Goal: Task Accomplishment & Management: Complete application form

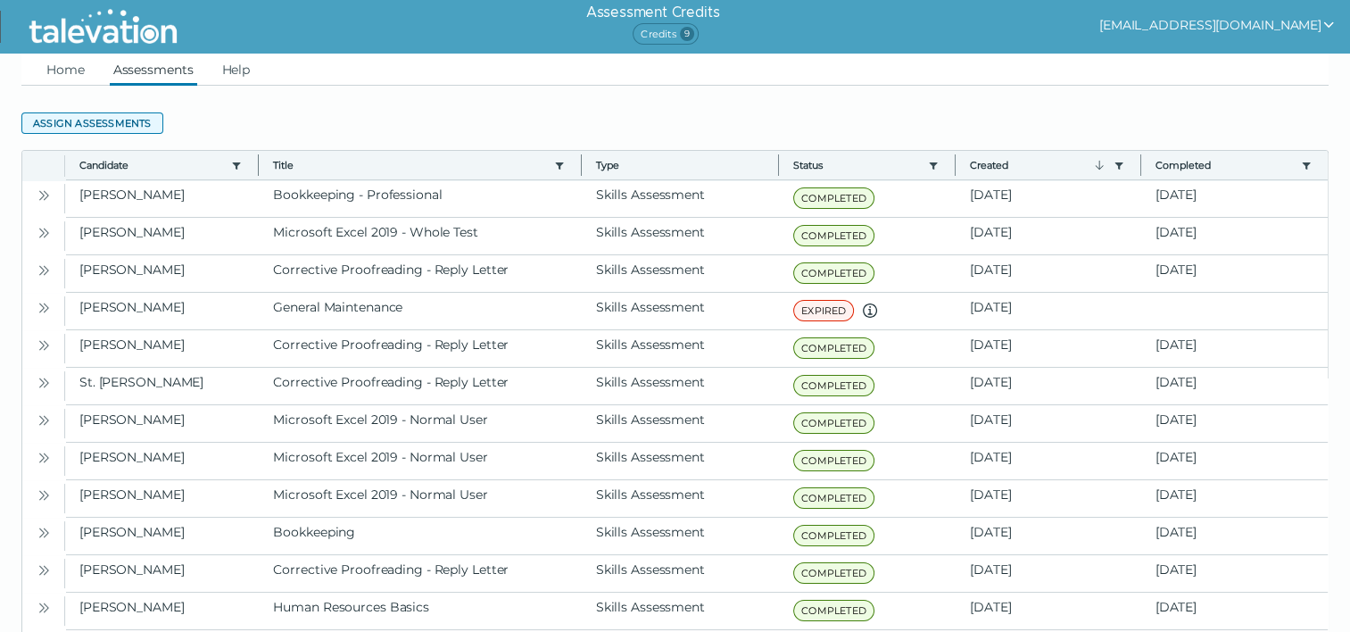
click at [98, 118] on button "Assign assessments" at bounding box center [92, 122] width 142 height 21
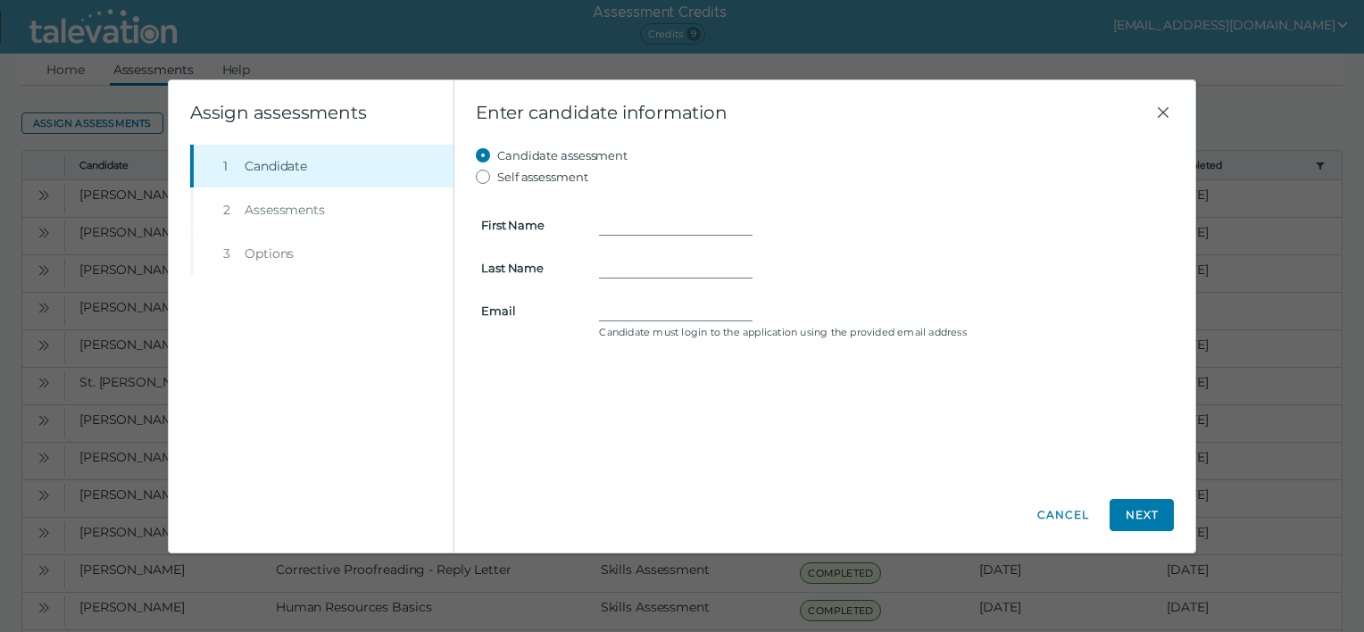
click at [622, 211] on form "First Name Last Name Email Candidate must login to the application using the pr…" at bounding box center [825, 265] width 698 height 157
click at [618, 303] on input "Email" at bounding box center [675, 310] width 153 height 21
paste input "[PERSON_NAME] (Corporate, Accounting) <[EMAIL_ADDRESS][DOMAIN_NAME]>"
type input "[PERSON_NAME], [EMAIL_ADDRESS][DOMAIN_NAME]"
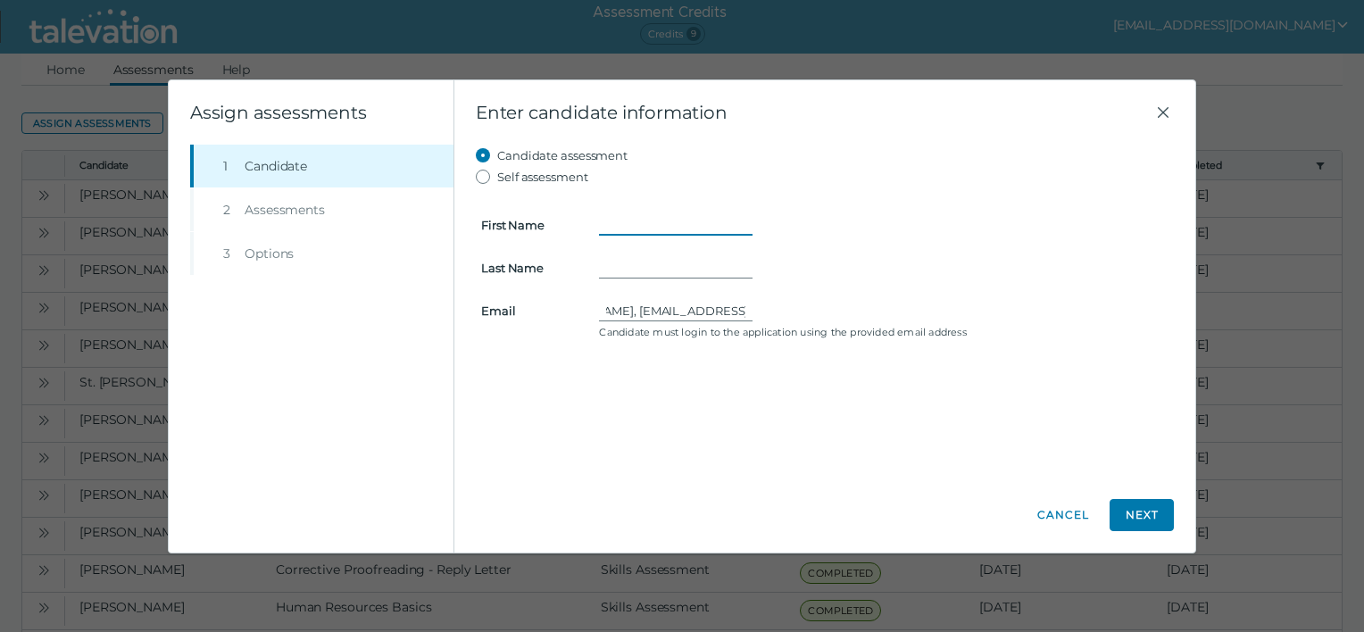
scroll to position [0, 0]
click at [684, 221] on input "First Name" at bounding box center [675, 224] width 153 height 21
type input "[PERSON_NAME]"
click at [662, 309] on input "[PERSON_NAME], [EMAIL_ADDRESS][DOMAIN_NAME]" at bounding box center [675, 310] width 153 height 21
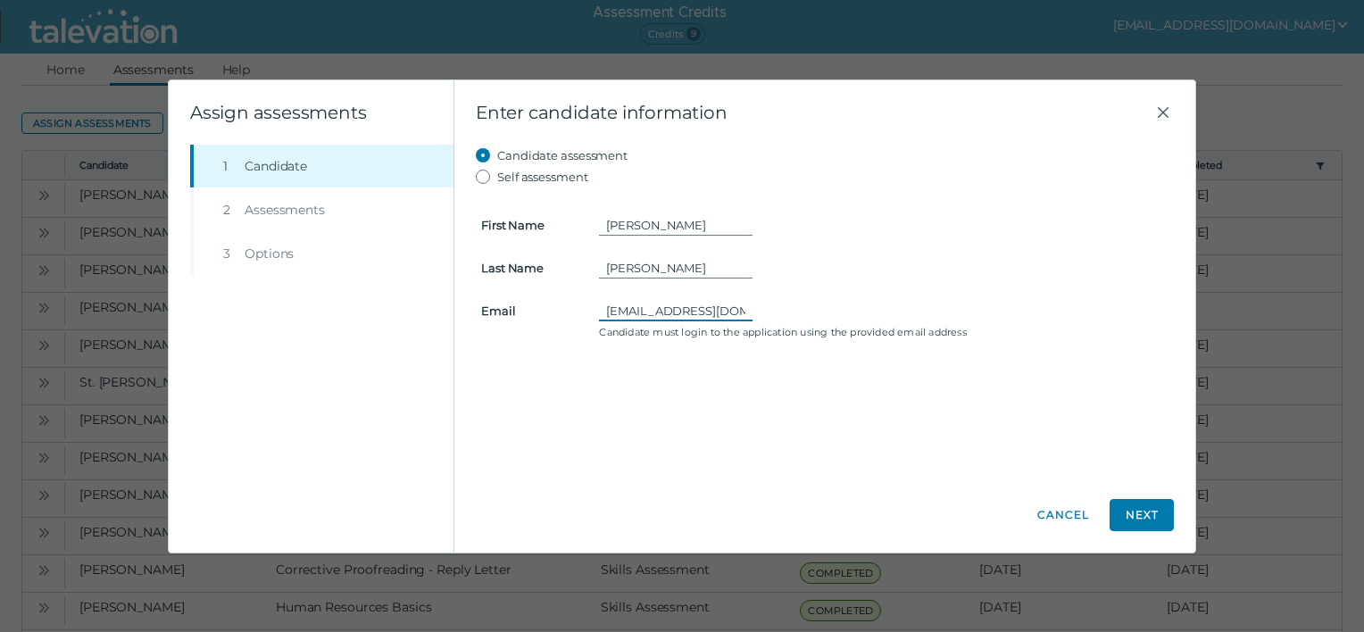
type input "[EMAIL_ADDRESS][DOMAIN_NAME]"
click at [750, 298] on form "First Name [PERSON_NAME] Name [PERSON_NAME] Email [EMAIL_ADDRESS][DOMAIN_NAME] …" at bounding box center [825, 265] width 698 height 157
click at [744, 309] on input "[EMAIL_ADDRESS][DOMAIN_NAME]" at bounding box center [675, 310] width 153 height 21
click at [740, 305] on input "[EMAIL_ADDRESS][DOMAIN_NAME]" at bounding box center [675, 310] width 153 height 21
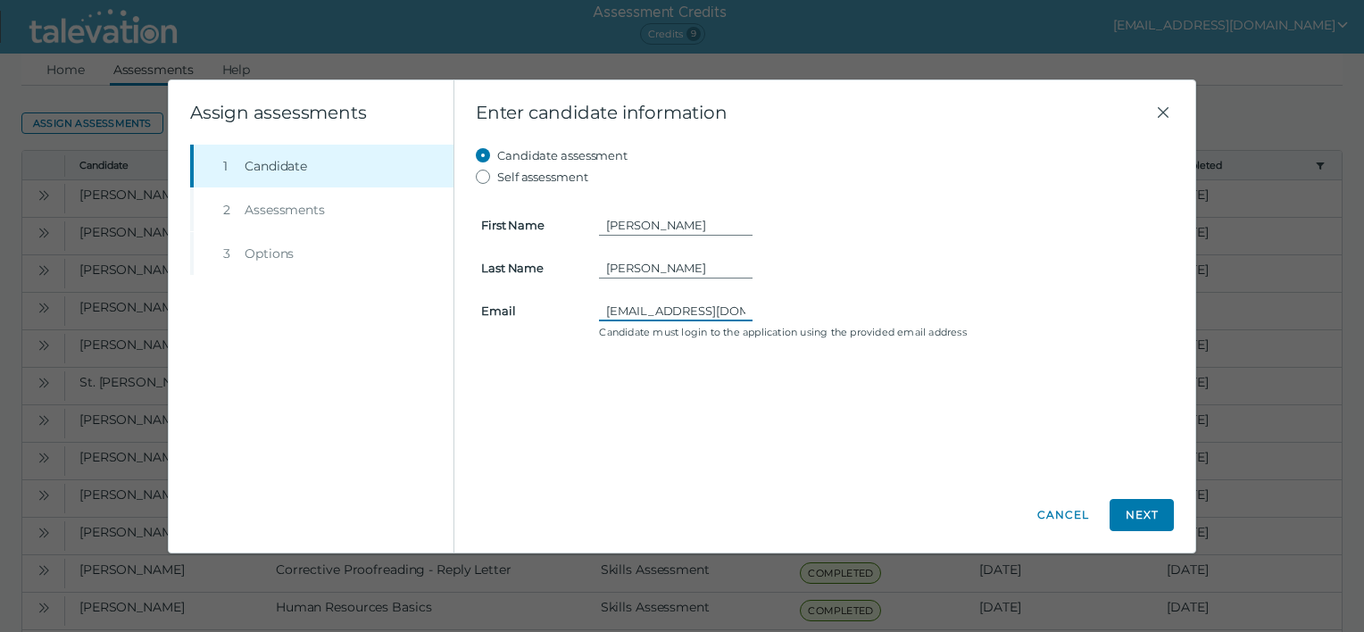
scroll to position [0, 5]
click at [1165, 517] on button "Next" at bounding box center [1141, 515] width 64 height 32
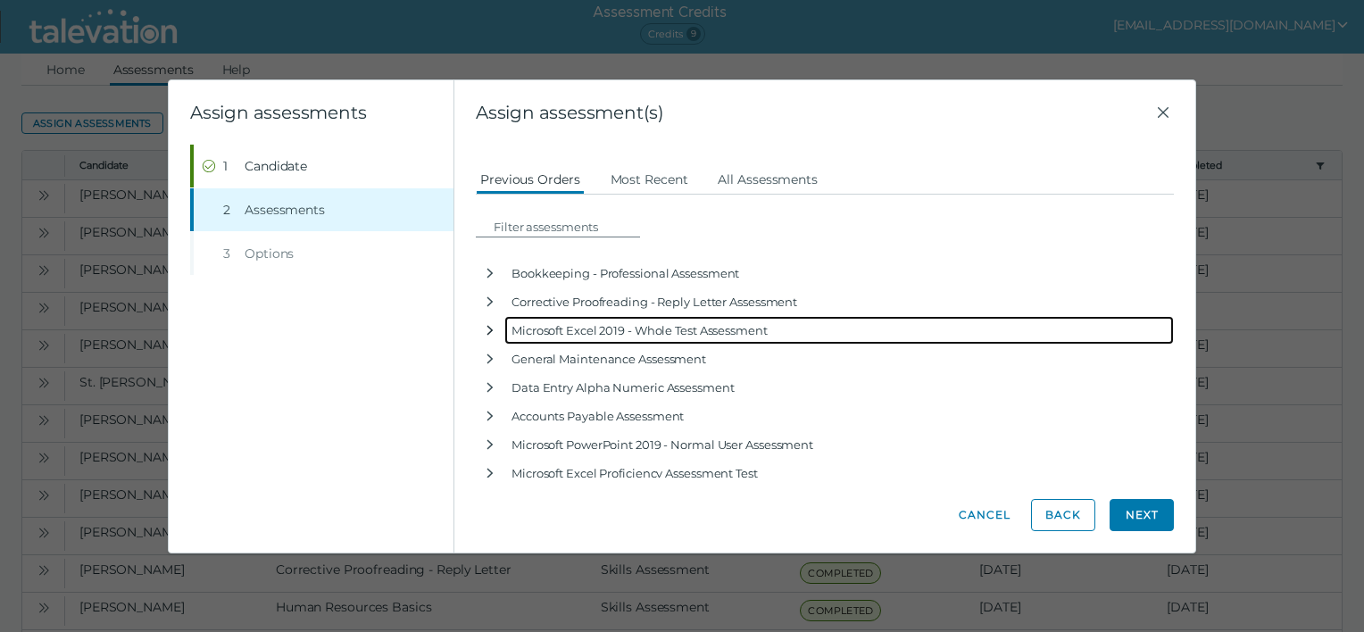
click at [486, 328] on icon "button" at bounding box center [490, 330] width 14 height 14
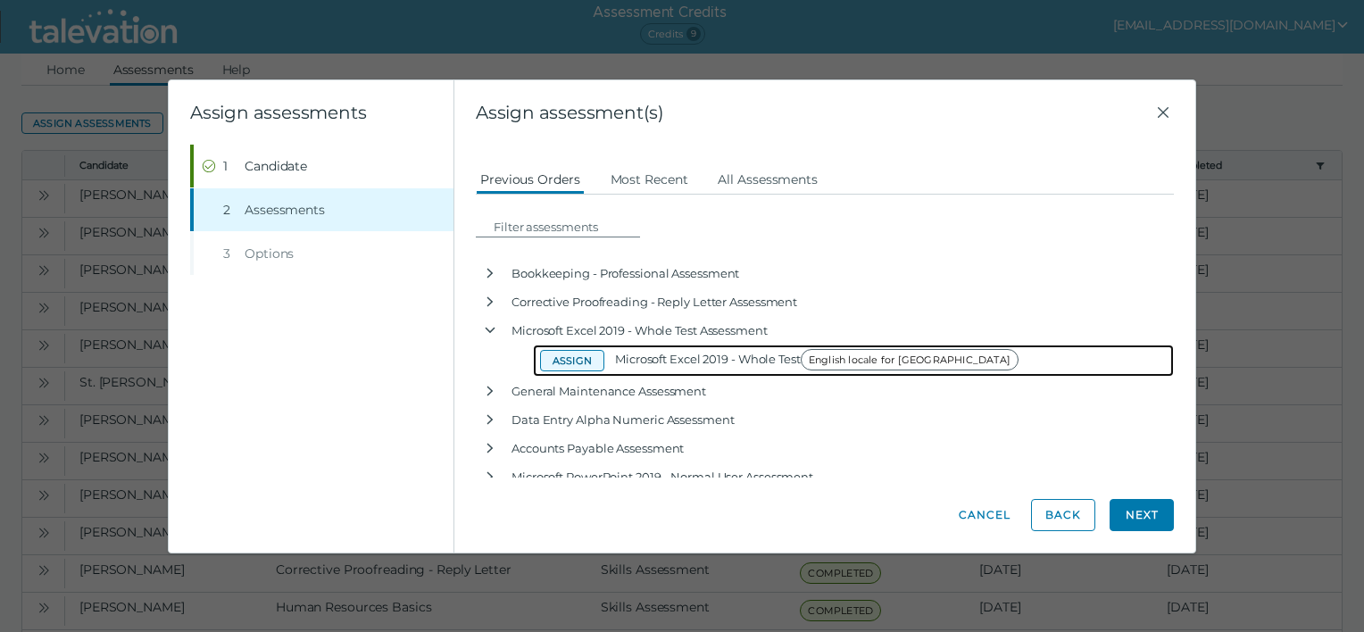
click at [578, 359] on button "Assign" at bounding box center [572, 360] width 64 height 21
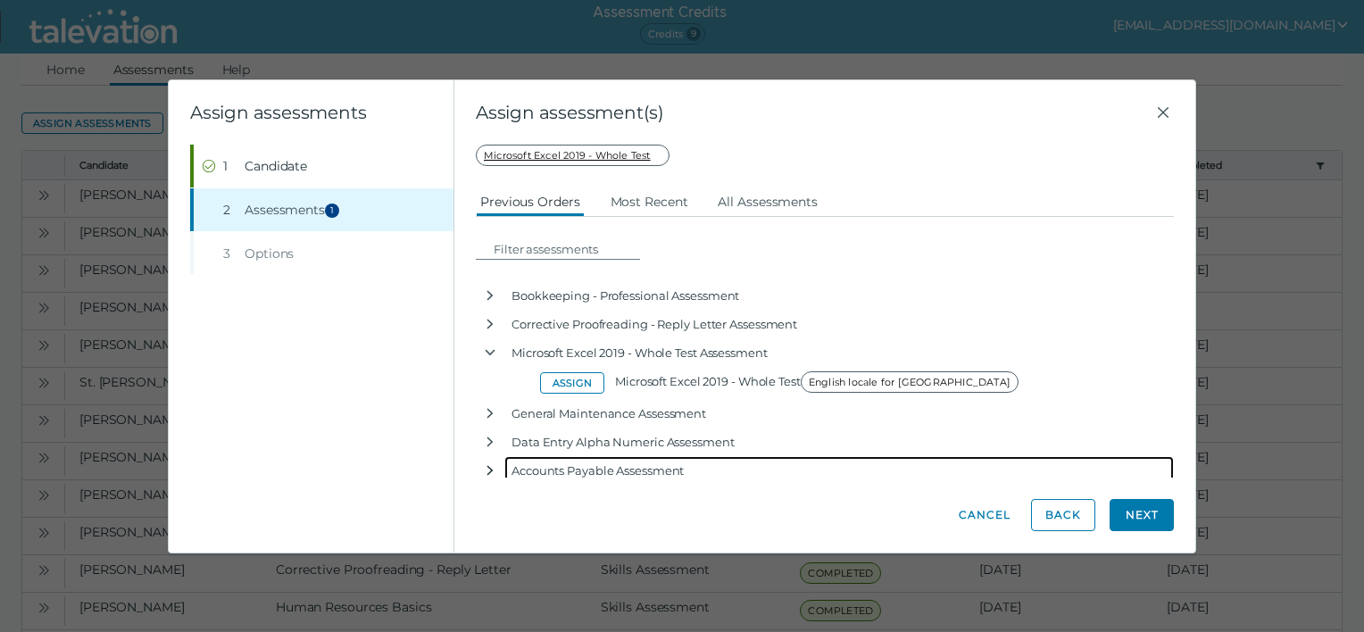
scroll to position [7, 0]
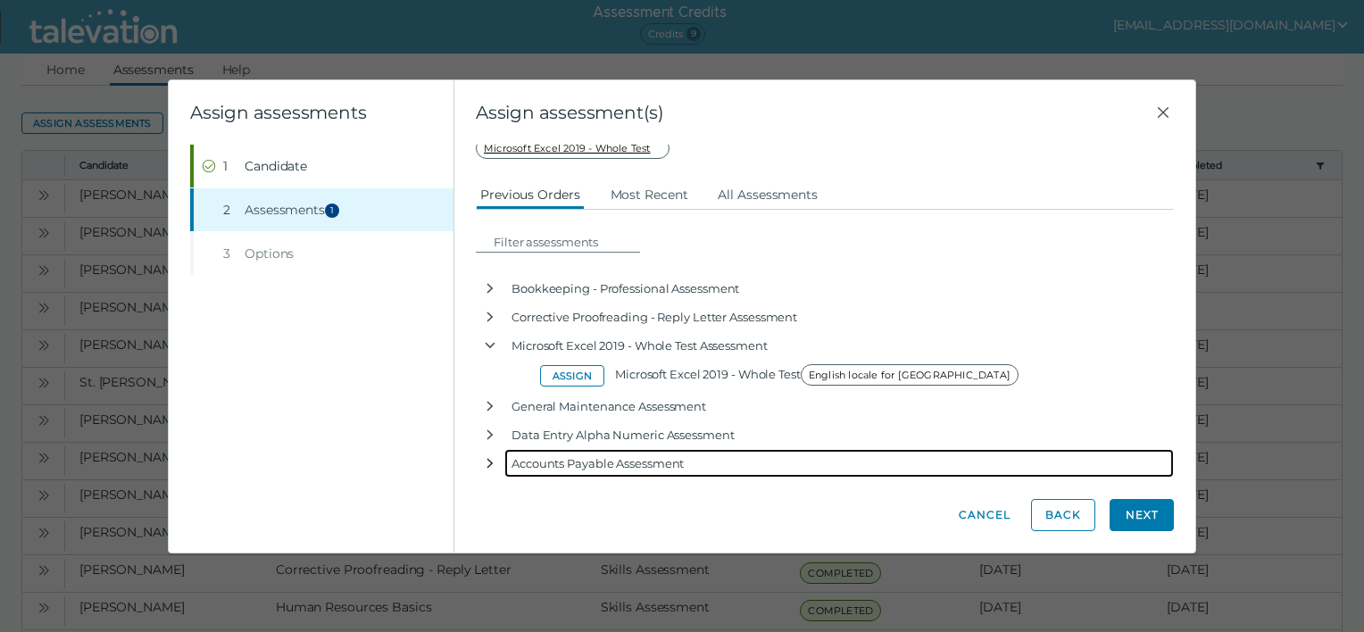
click at [485, 465] on icon "button" at bounding box center [490, 463] width 14 height 14
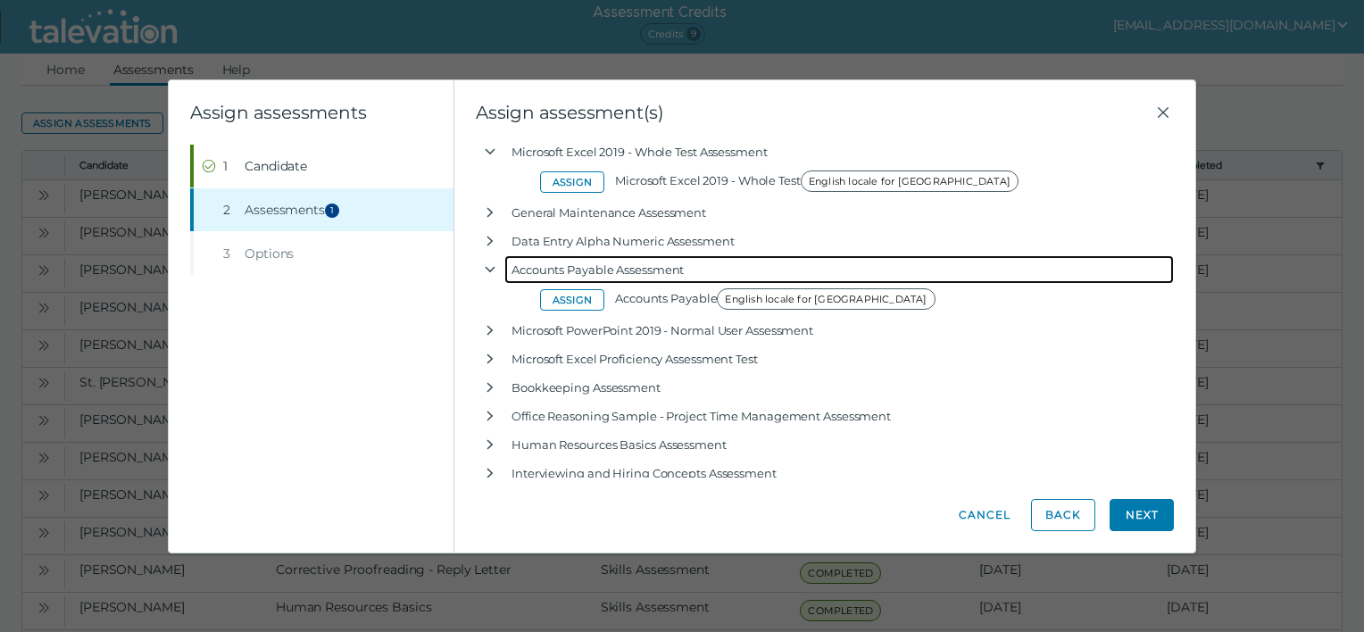
scroll to position [247, 0]
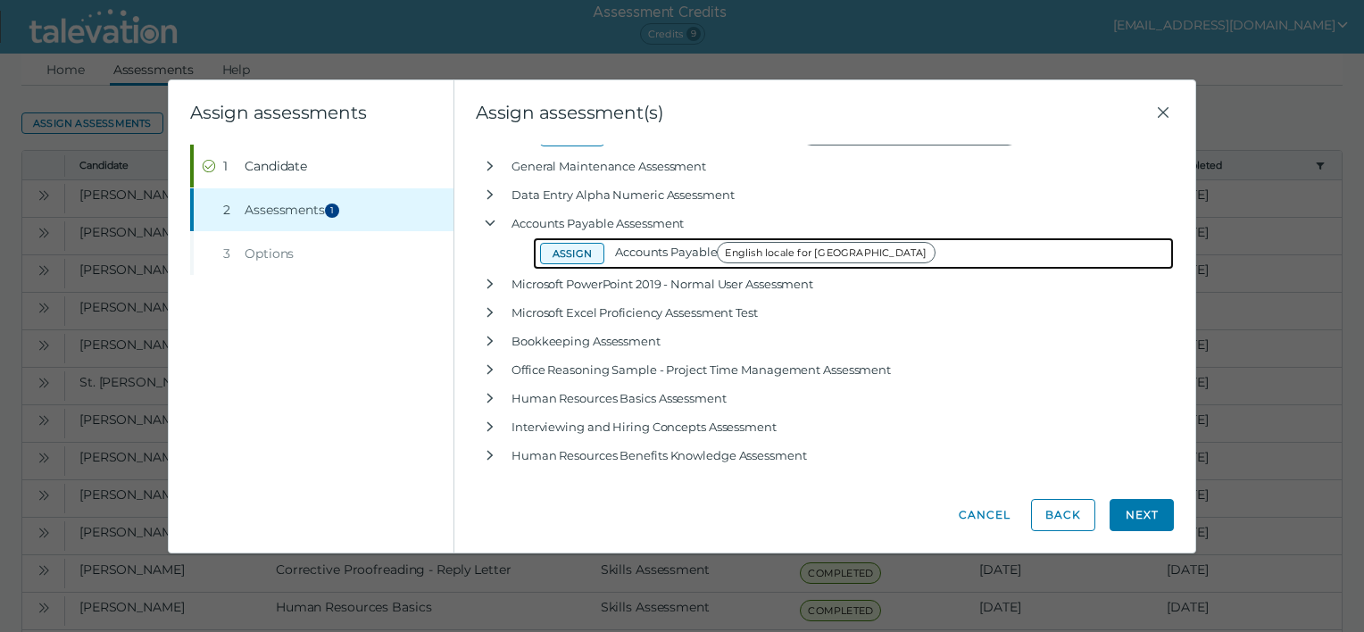
click at [576, 251] on button "Assign" at bounding box center [572, 253] width 64 height 21
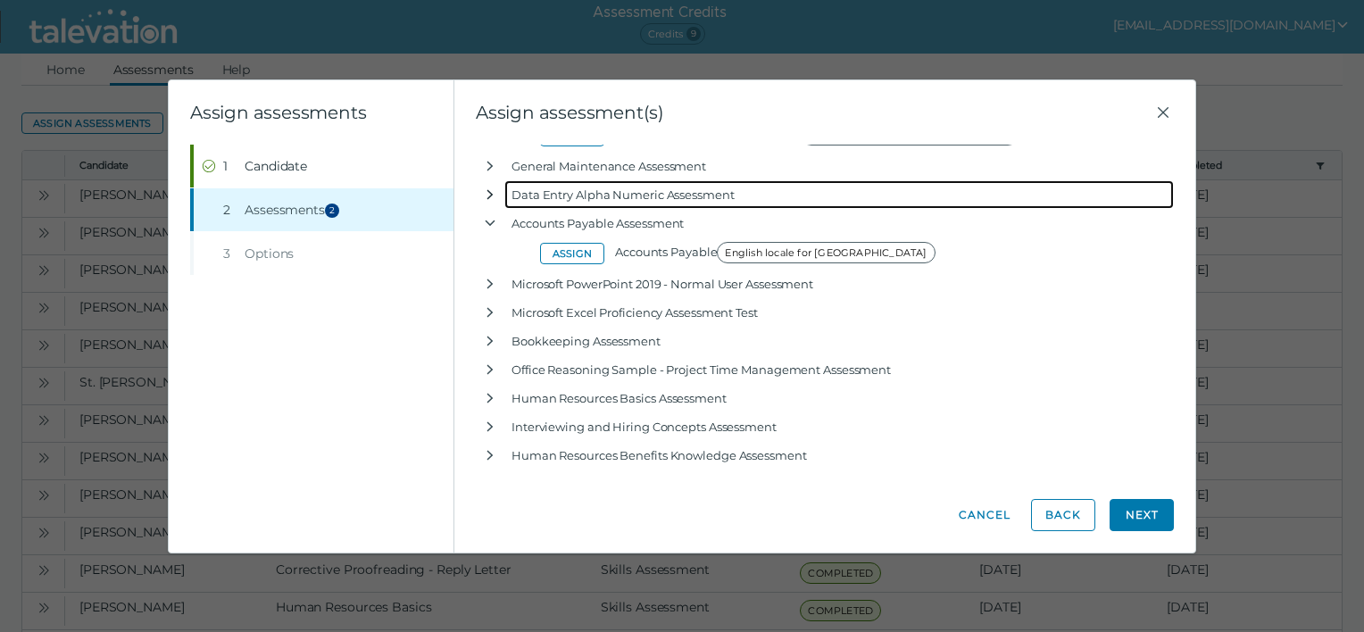
click at [485, 191] on icon "button" at bounding box center [490, 194] width 14 height 14
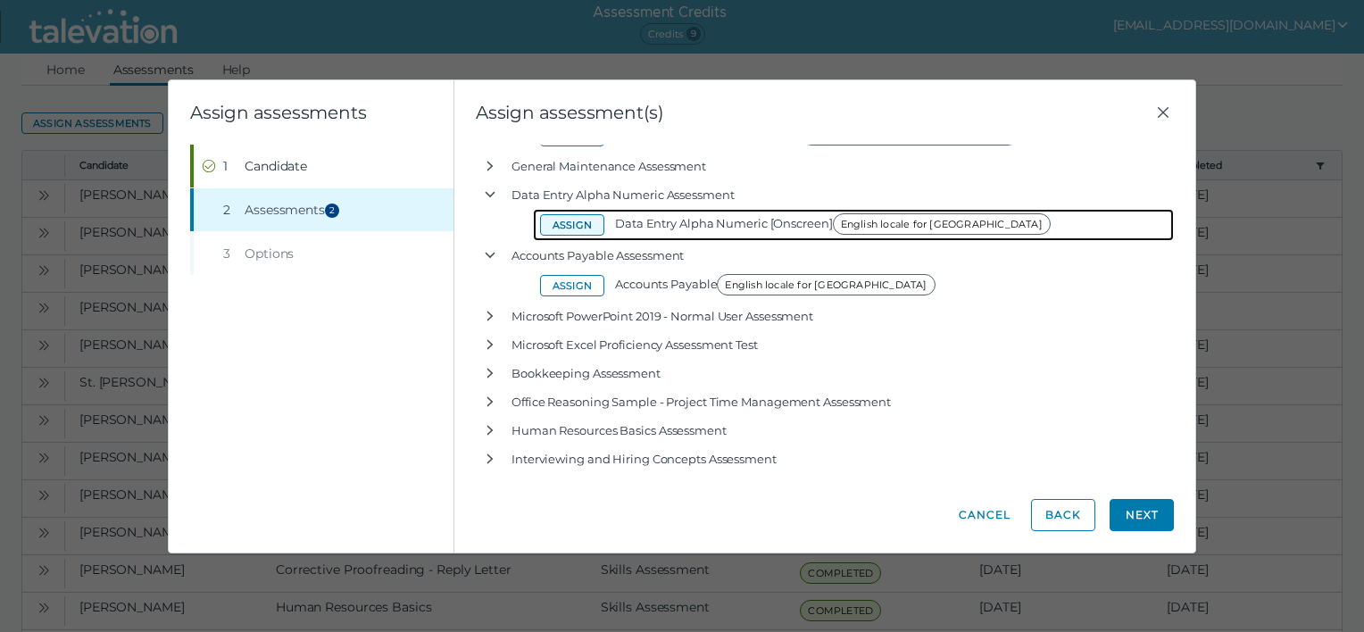
click at [571, 228] on button "Assign" at bounding box center [572, 224] width 64 height 21
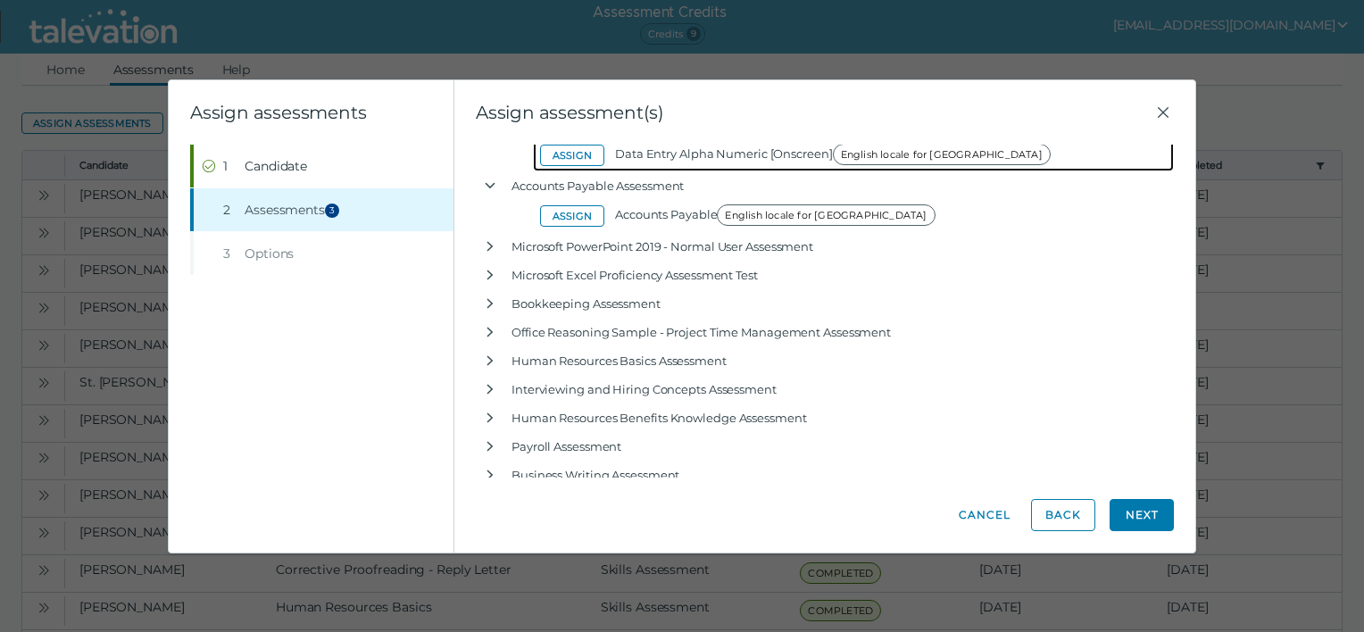
scroll to position [326, 0]
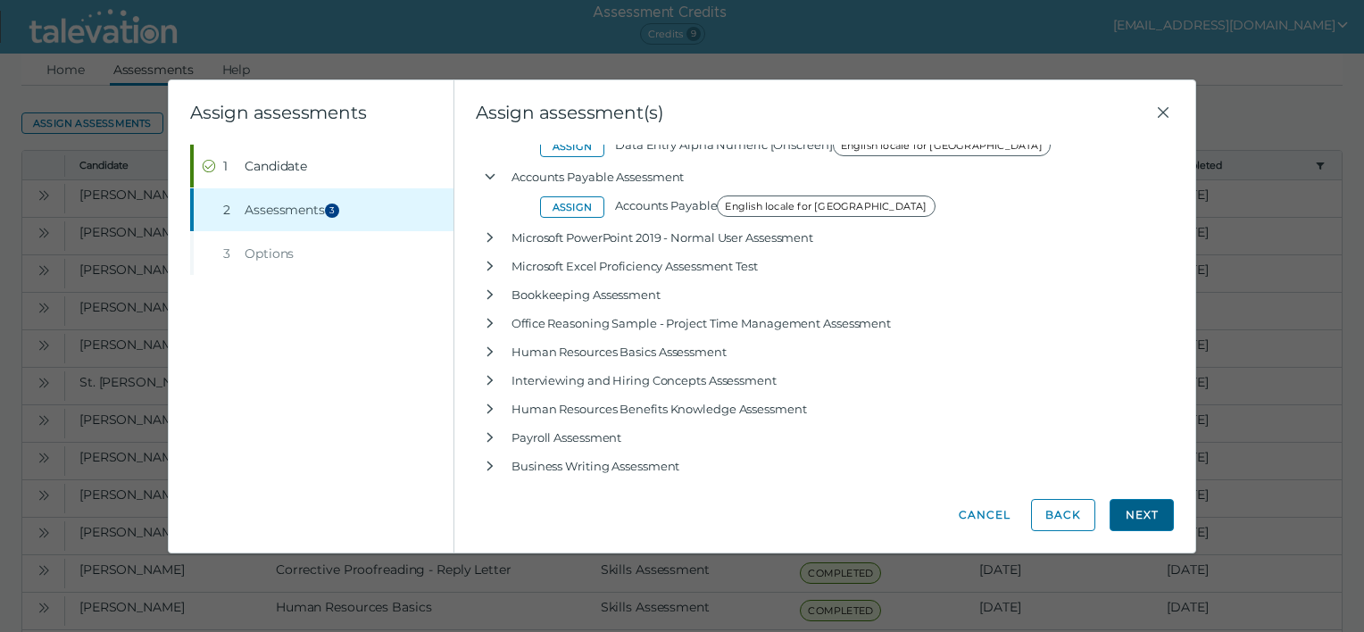
click at [1146, 518] on button "Next" at bounding box center [1141, 515] width 64 height 32
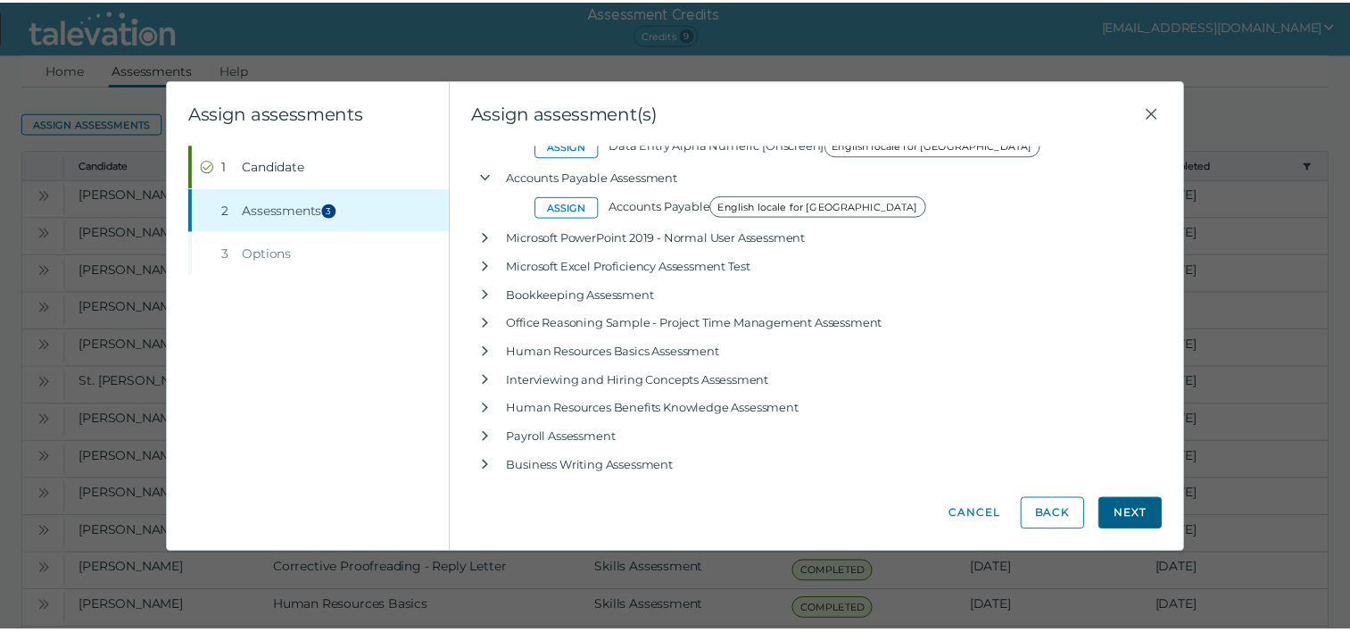
scroll to position [0, 0]
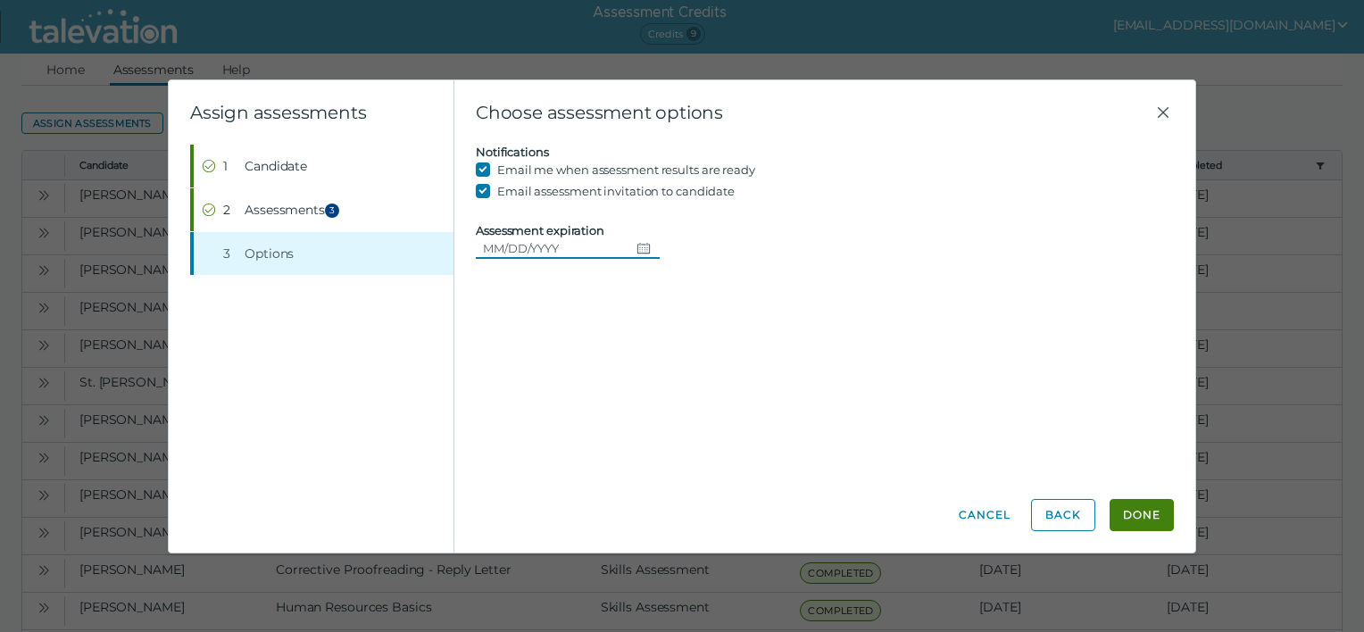
click at [636, 246] on icon "Choose date" at bounding box center [643, 248] width 14 height 14
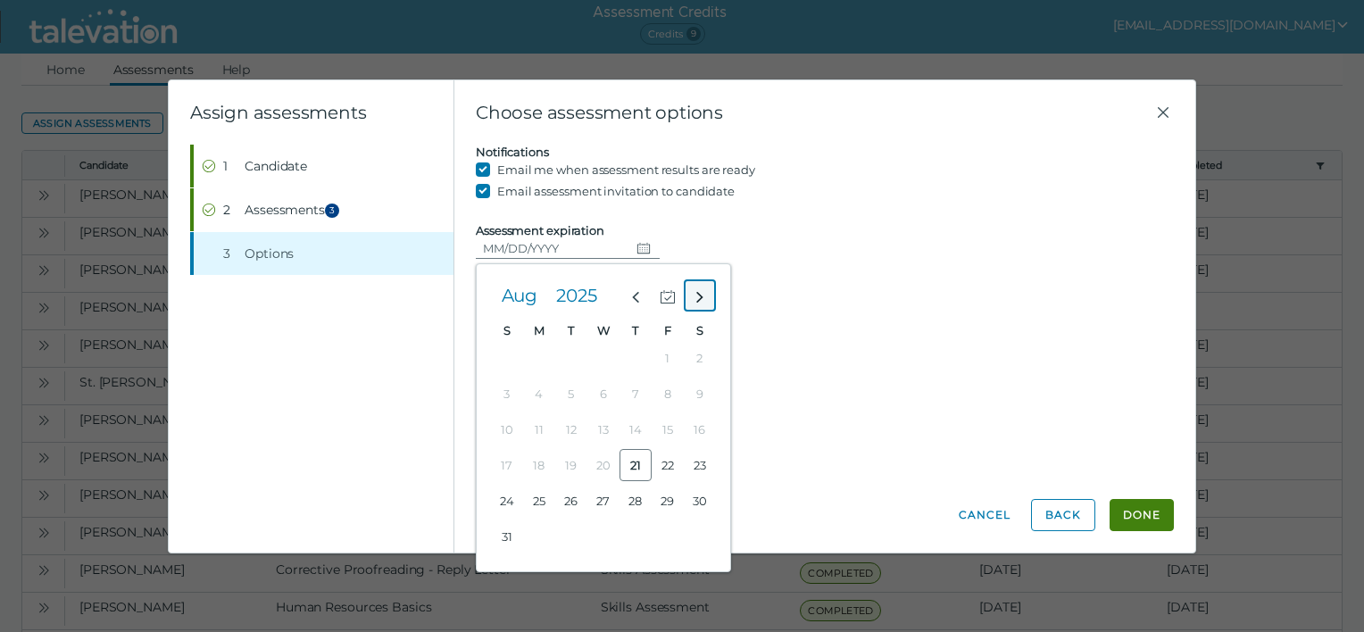
click at [696, 294] on icon "Next month" at bounding box center [700, 297] width 16 height 16
click at [628, 298] on icon "Previous month" at bounding box center [635, 297] width 16 height 16
click at [506, 461] on button "21" at bounding box center [507, 465] width 32 height 32
type input "[DATE]"
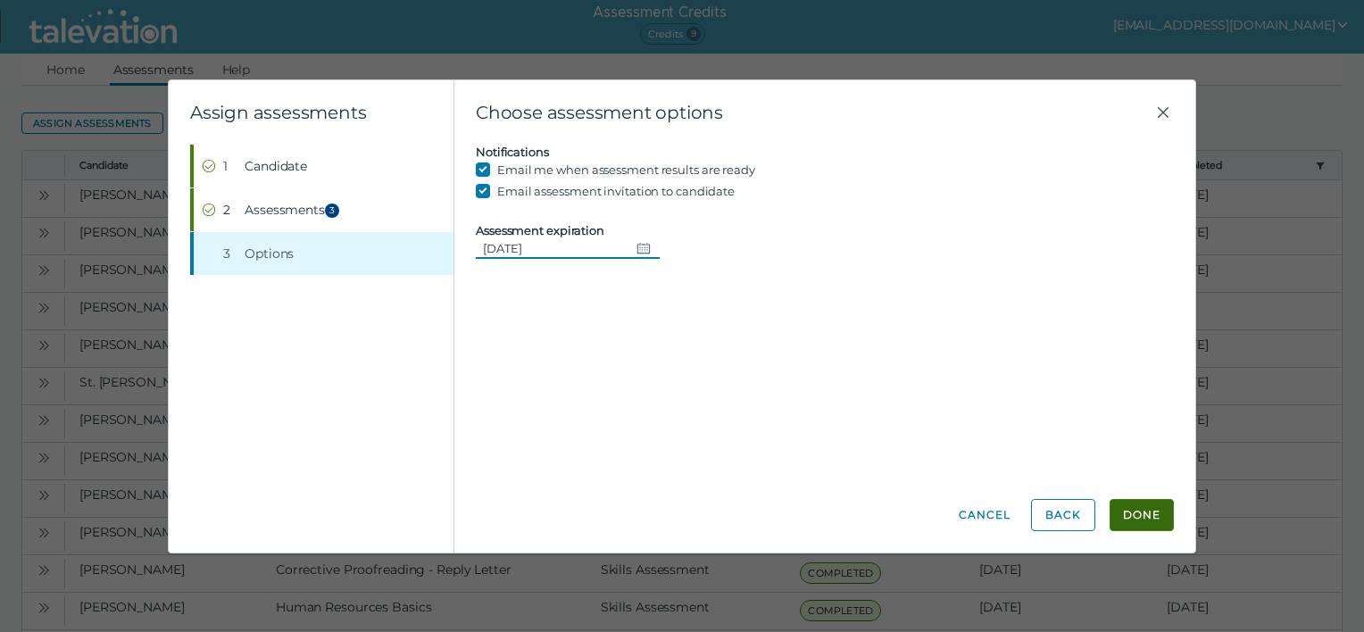
click at [1149, 510] on button "Done" at bounding box center [1141, 515] width 64 height 32
